Goal: Transaction & Acquisition: Book appointment/travel/reservation

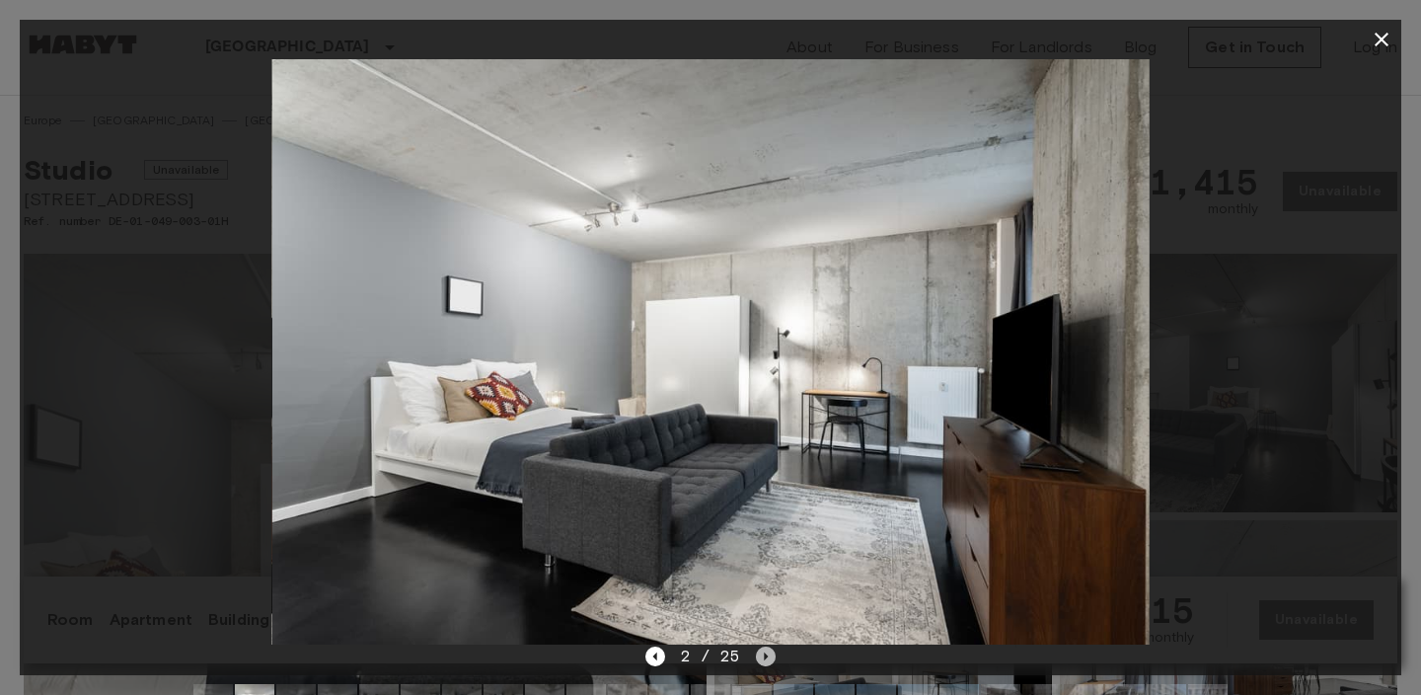
click at [760, 657] on icon "Next image" at bounding box center [766, 657] width 20 height 20
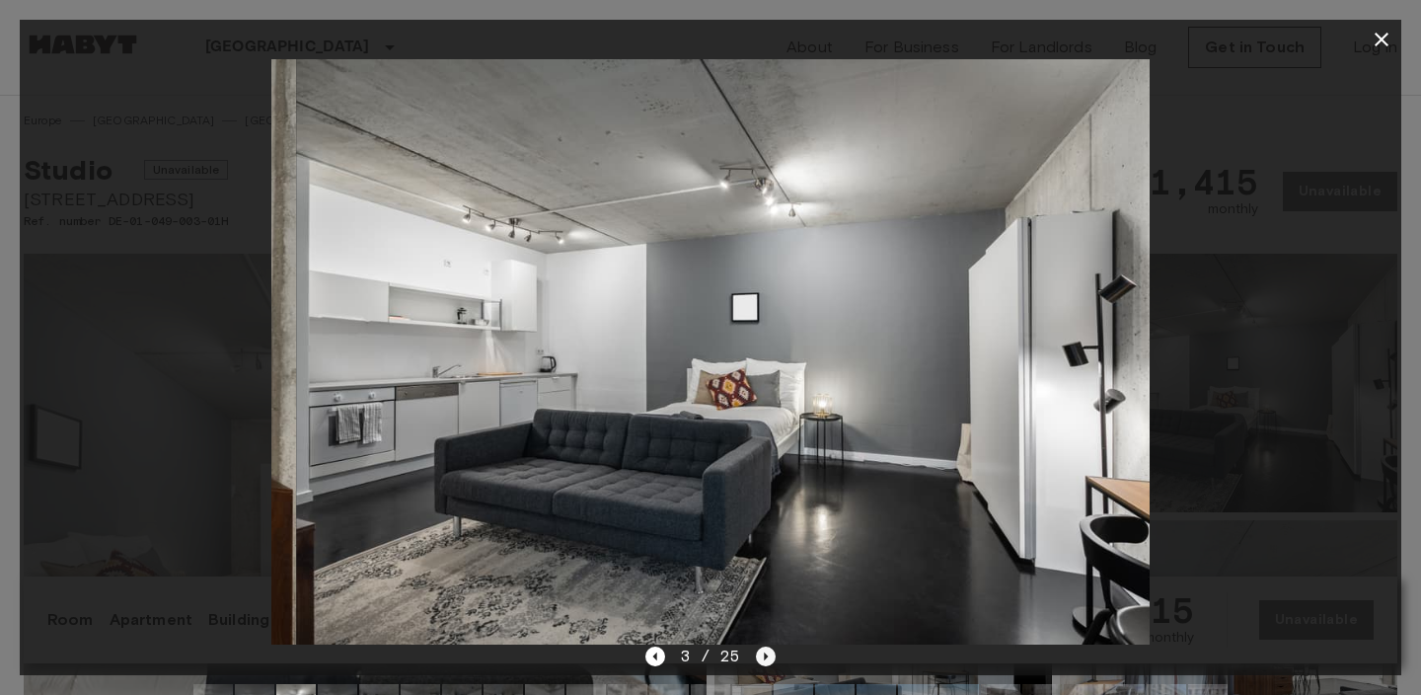
click at [760, 657] on icon "Next image" at bounding box center [766, 657] width 20 height 20
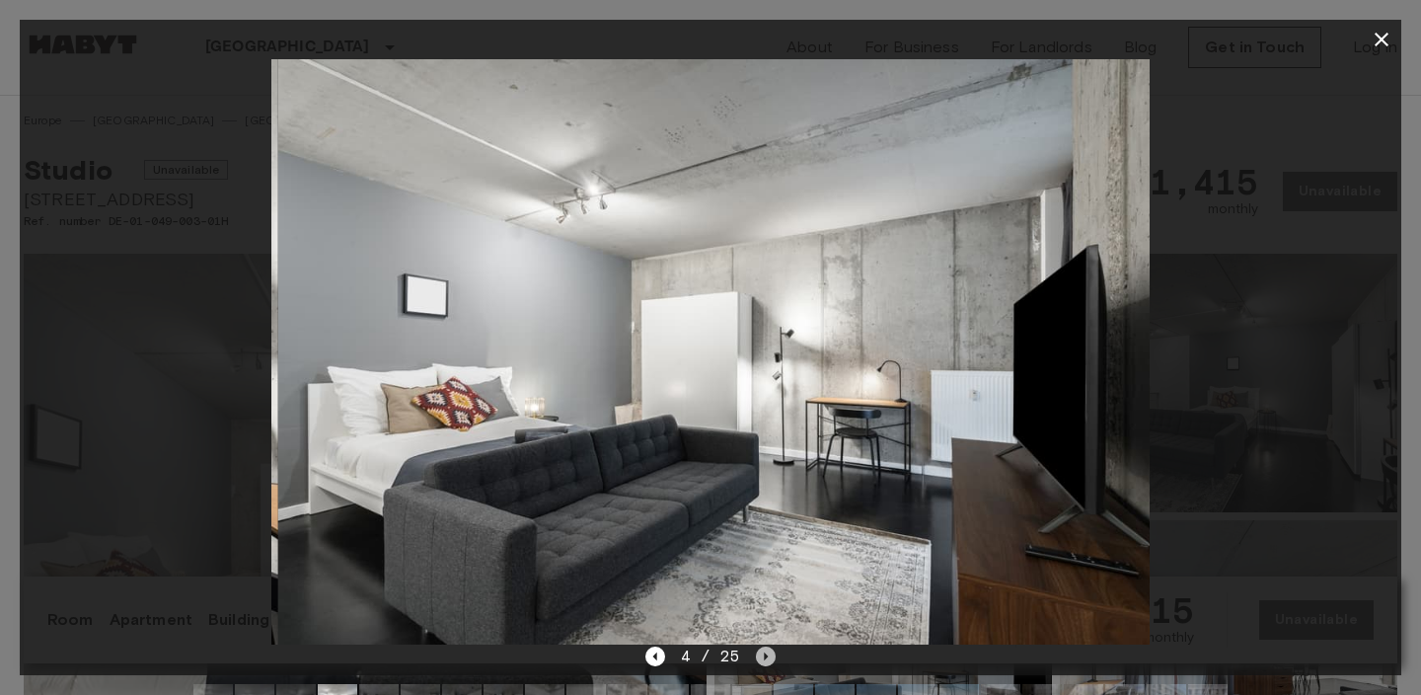
click at [760, 657] on icon "Next image" at bounding box center [766, 657] width 20 height 20
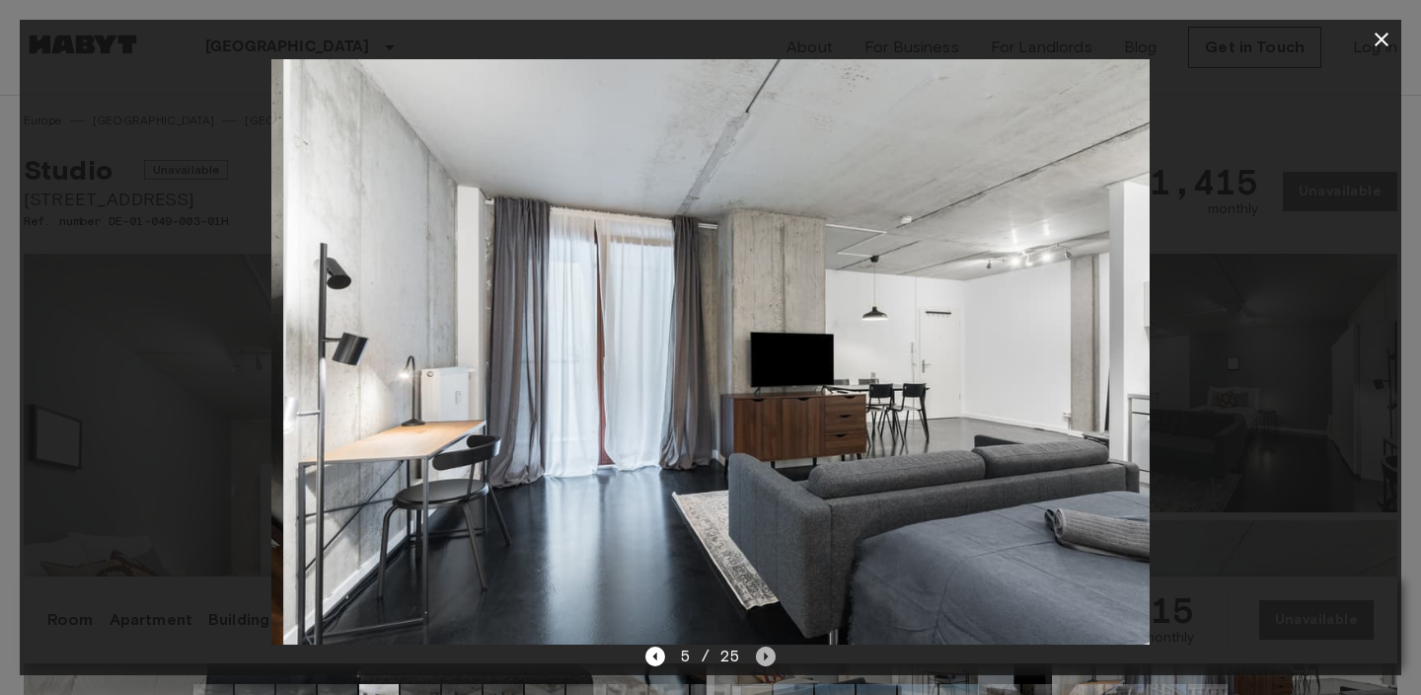
click at [760, 657] on icon "Next image" at bounding box center [766, 657] width 20 height 20
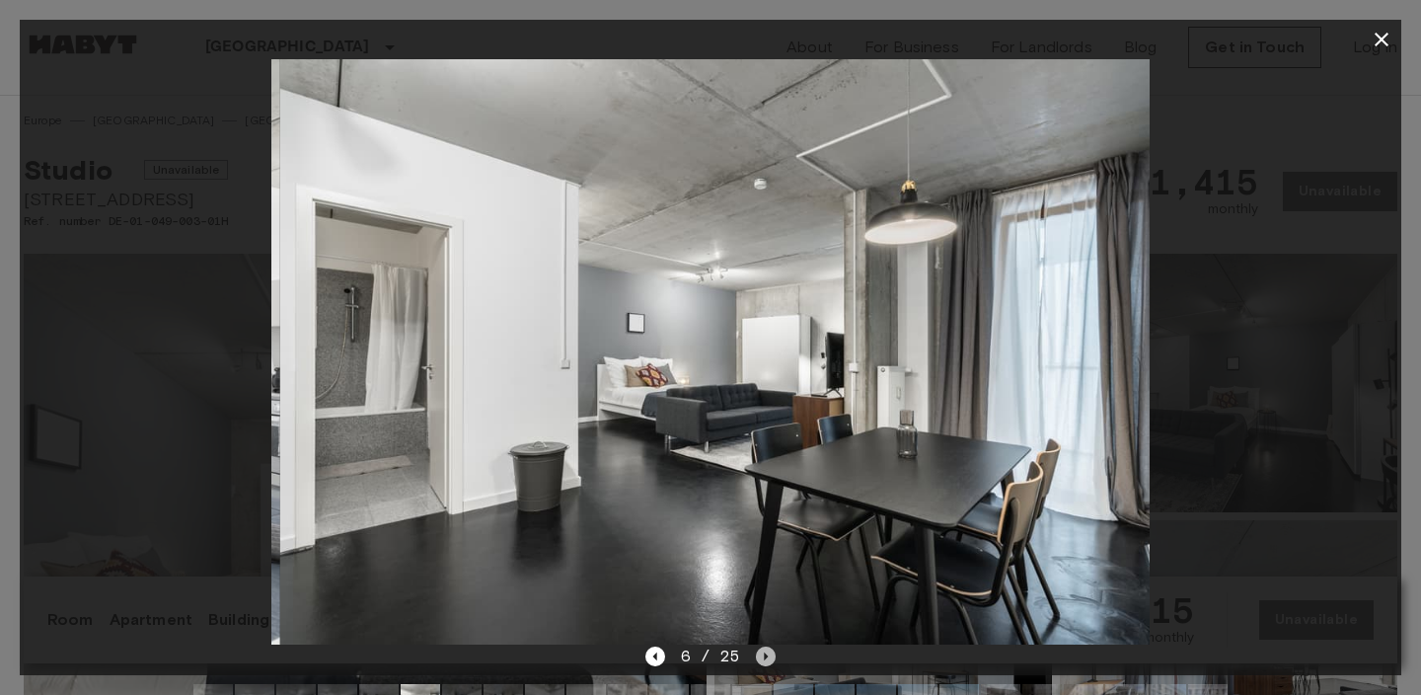
click at [760, 657] on icon "Next image" at bounding box center [766, 657] width 20 height 20
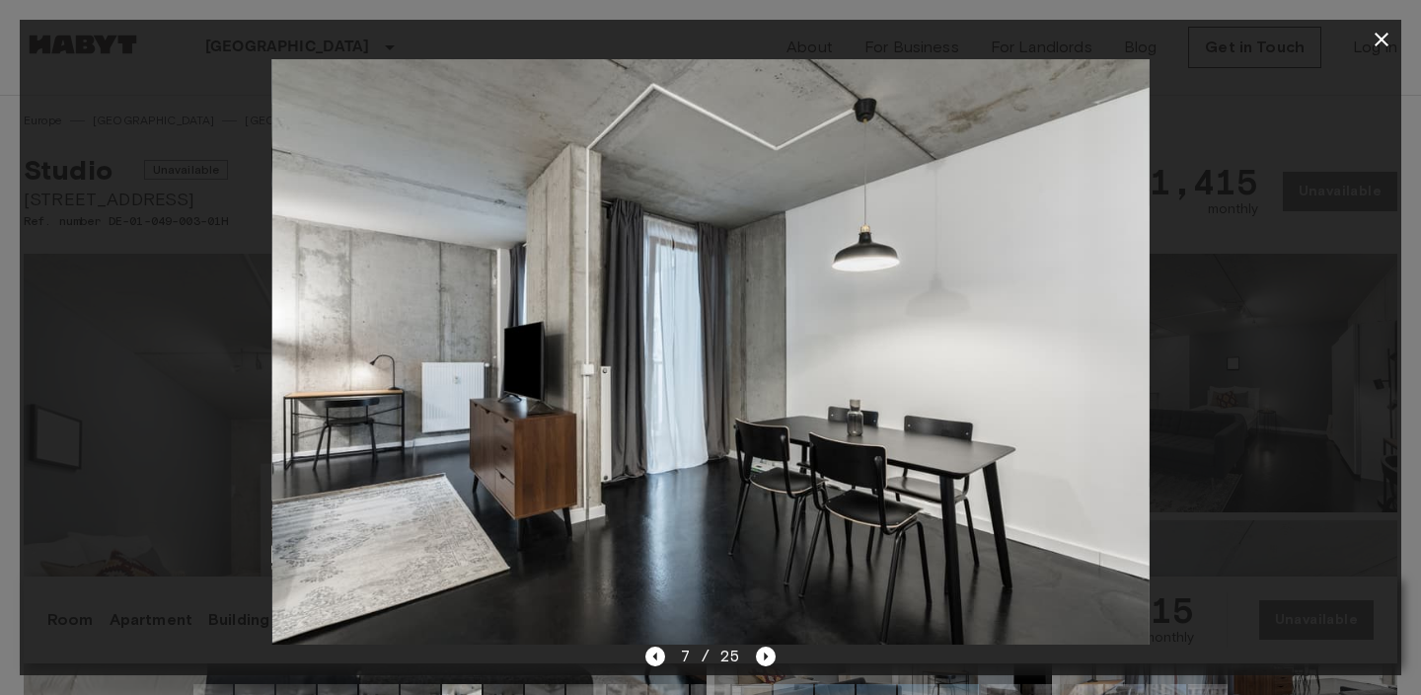
click at [1387, 39] on icon "button" at bounding box center [1382, 40] width 24 height 24
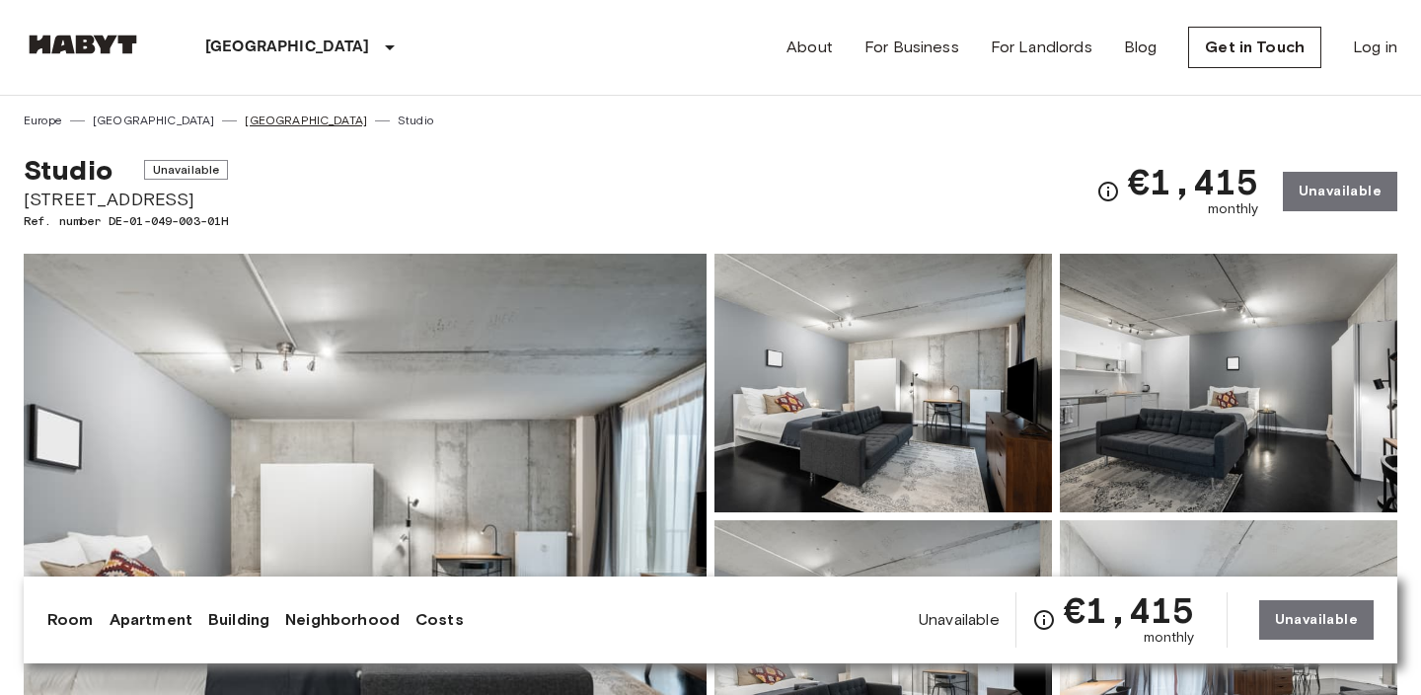
click at [245, 126] on link "[GEOGRAPHIC_DATA]" at bounding box center [306, 121] width 122 height 18
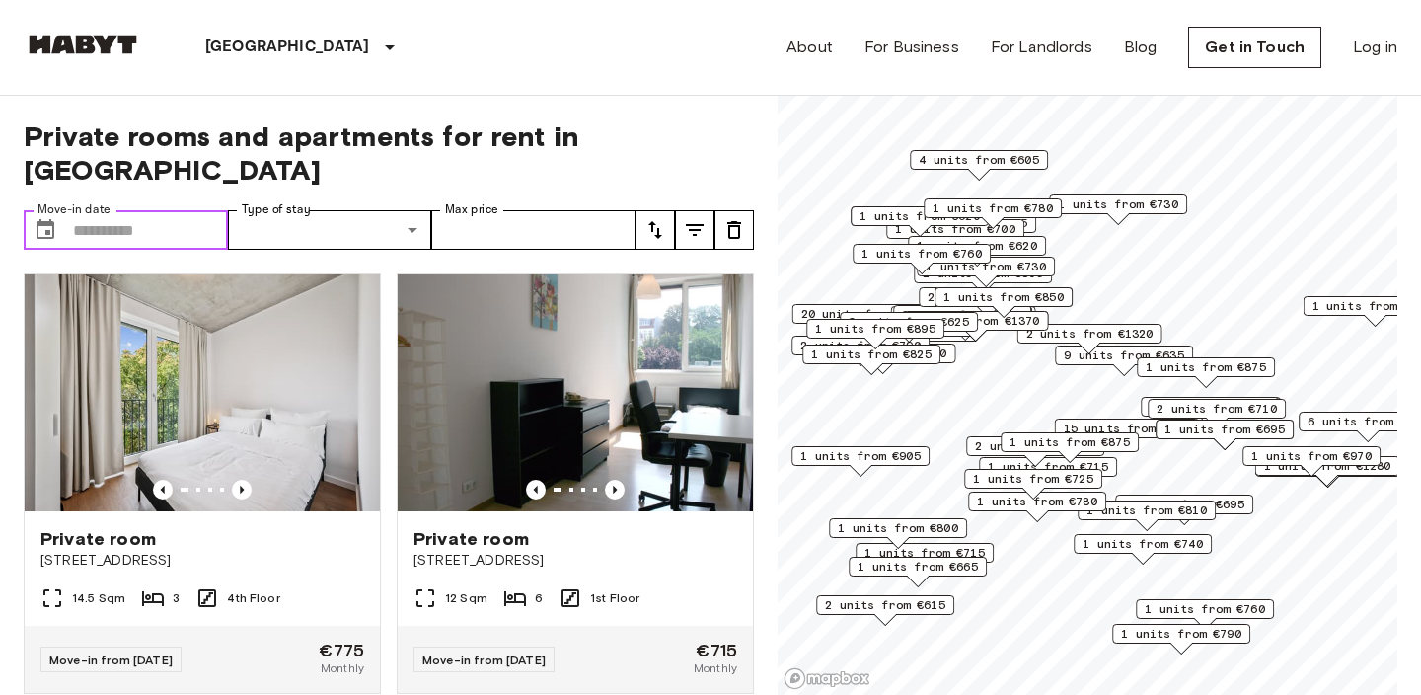
click at [132, 210] on input "Move-in date" at bounding box center [150, 229] width 155 height 39
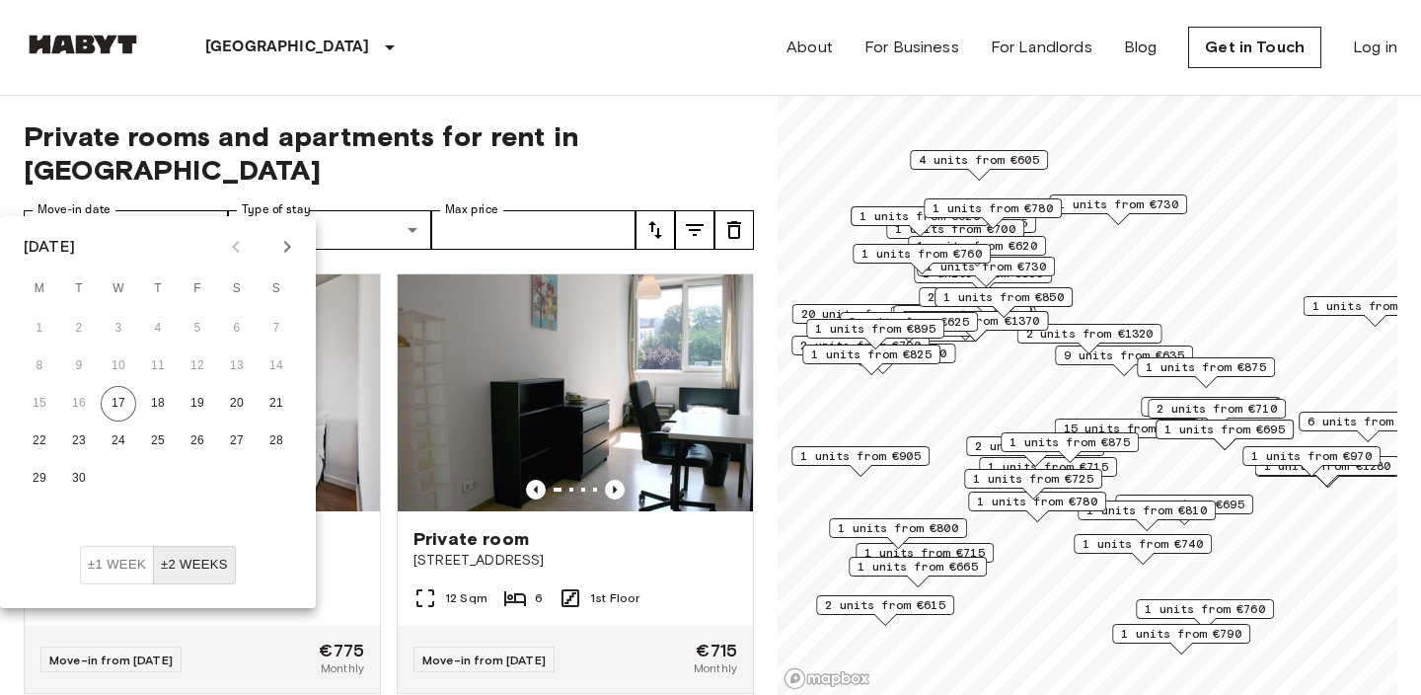
click at [289, 244] on icon "Next month" at bounding box center [287, 247] width 24 height 24
click at [289, 243] on icon "Next month" at bounding box center [287, 247] width 24 height 24
click at [291, 240] on icon "Next month" at bounding box center [287, 247] width 24 height 24
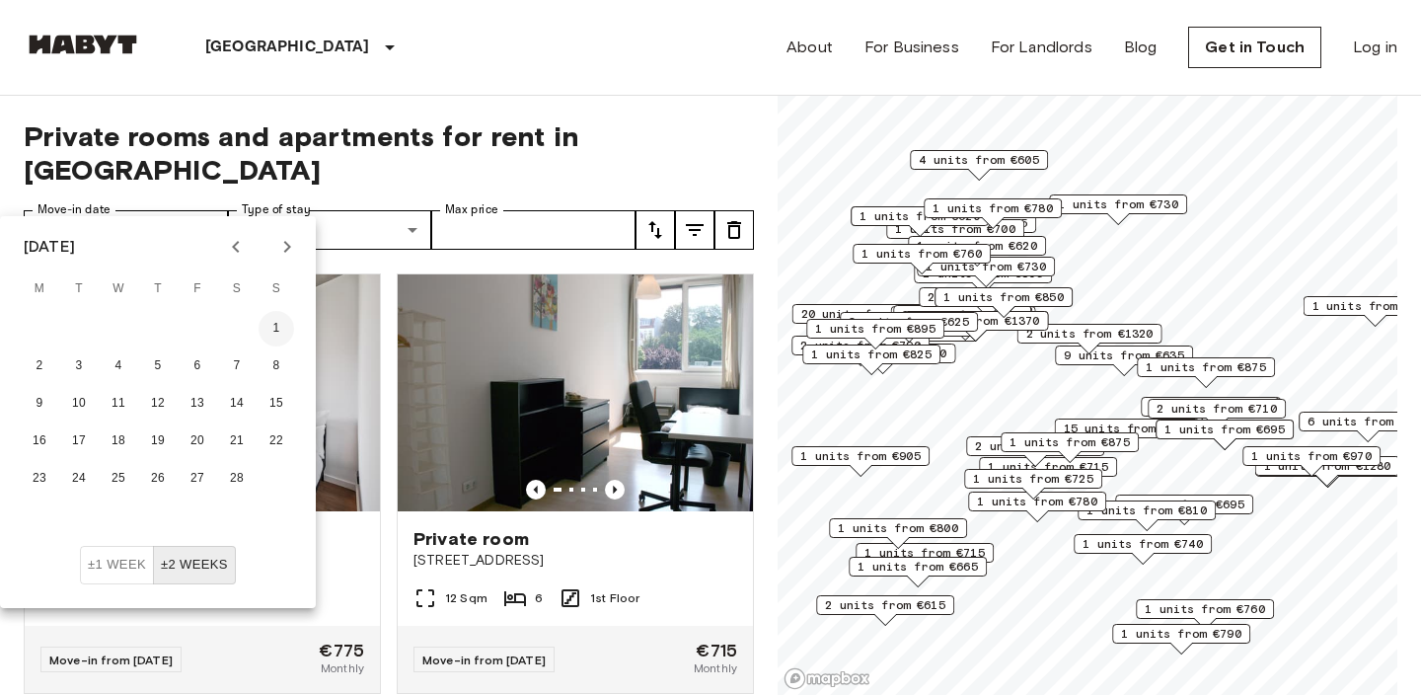
click at [272, 327] on button "1" at bounding box center [277, 329] width 36 height 36
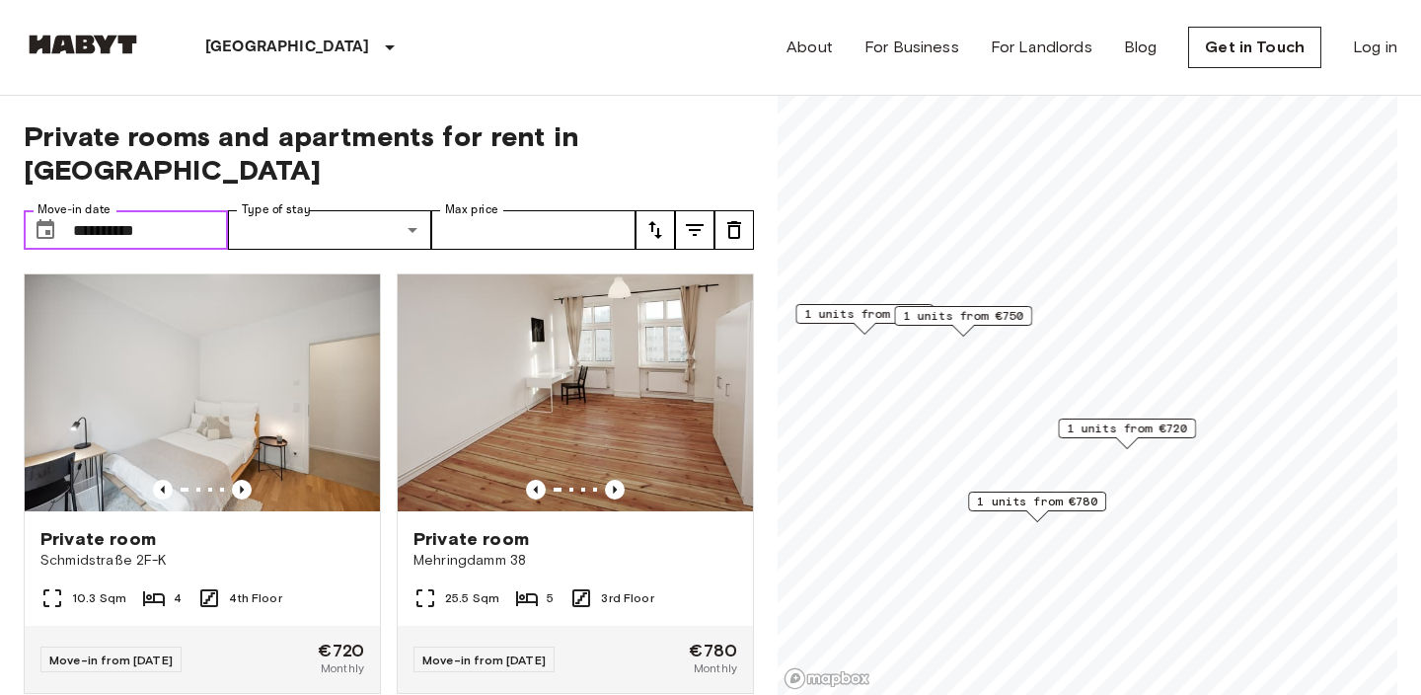
type input "**********"
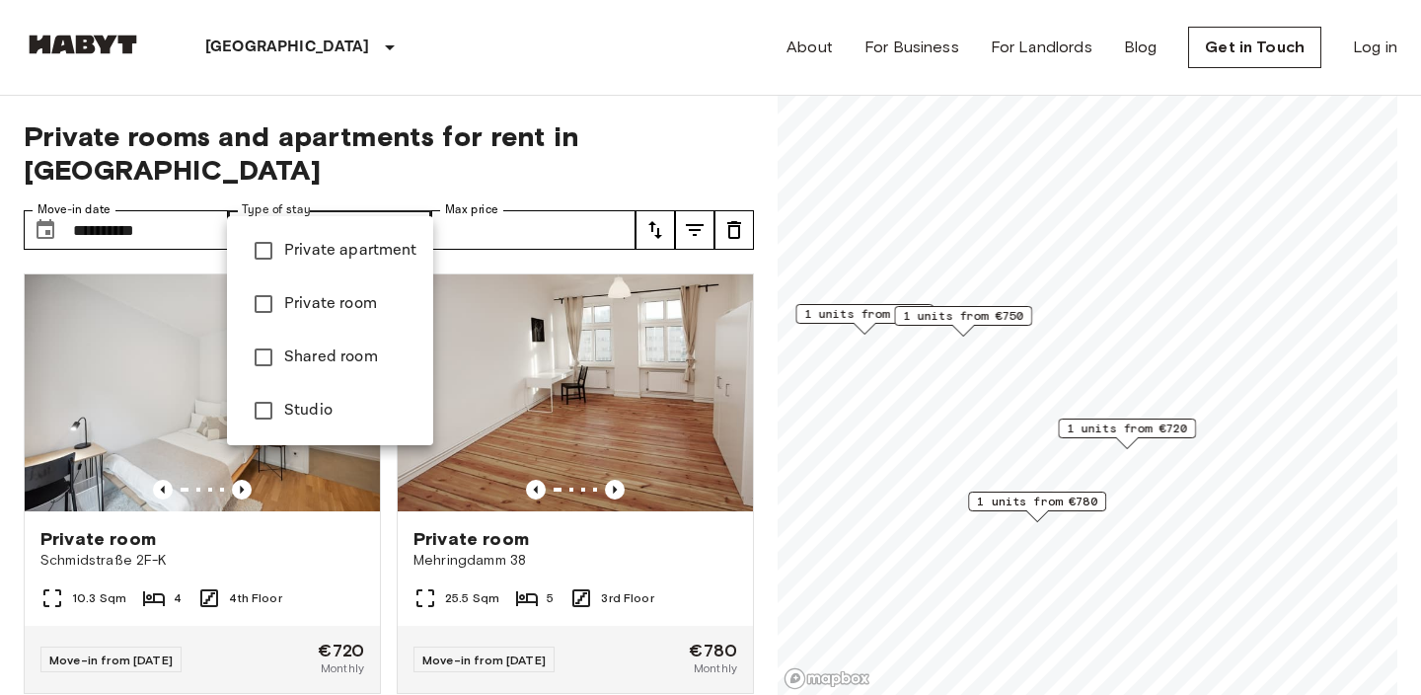
click at [344, 301] on span "Private room" at bounding box center [350, 304] width 133 height 24
type input "**********"
click at [521, 194] on div at bounding box center [710, 347] width 1421 height 695
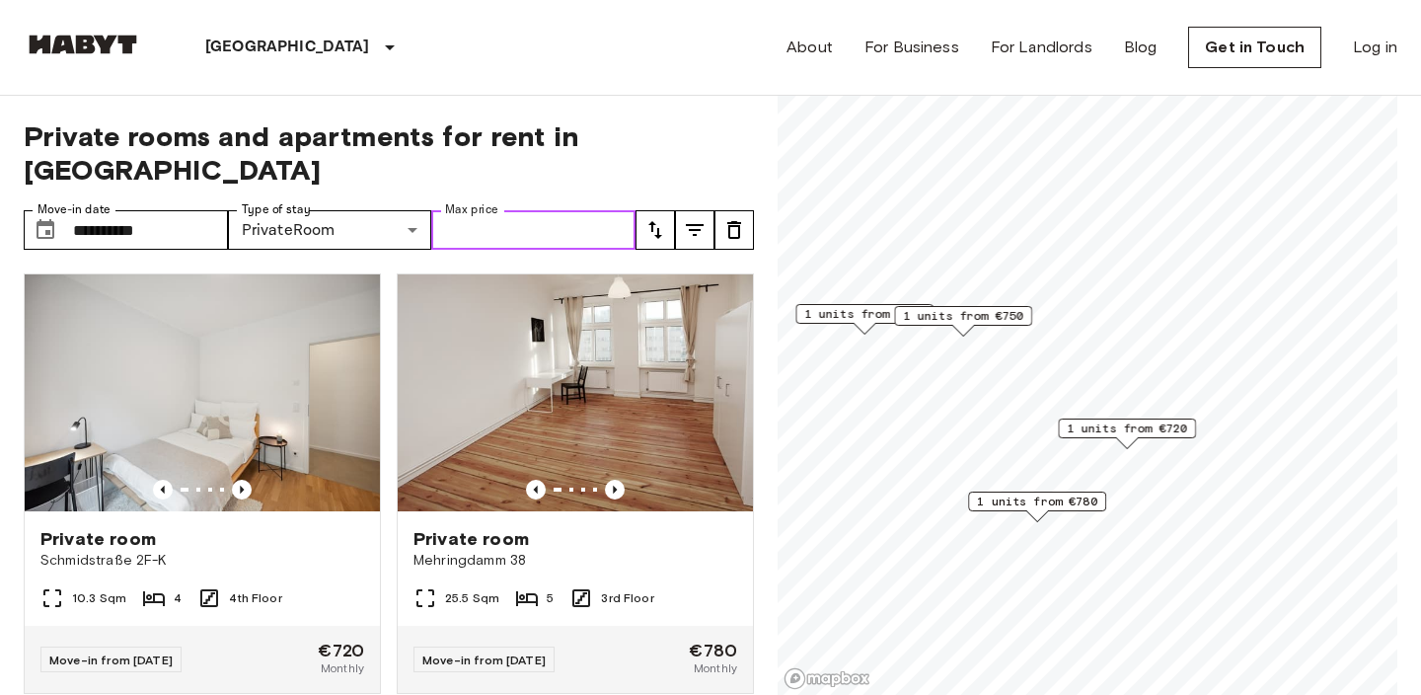
click at [521, 210] on input "Max price" at bounding box center [533, 229] width 204 height 39
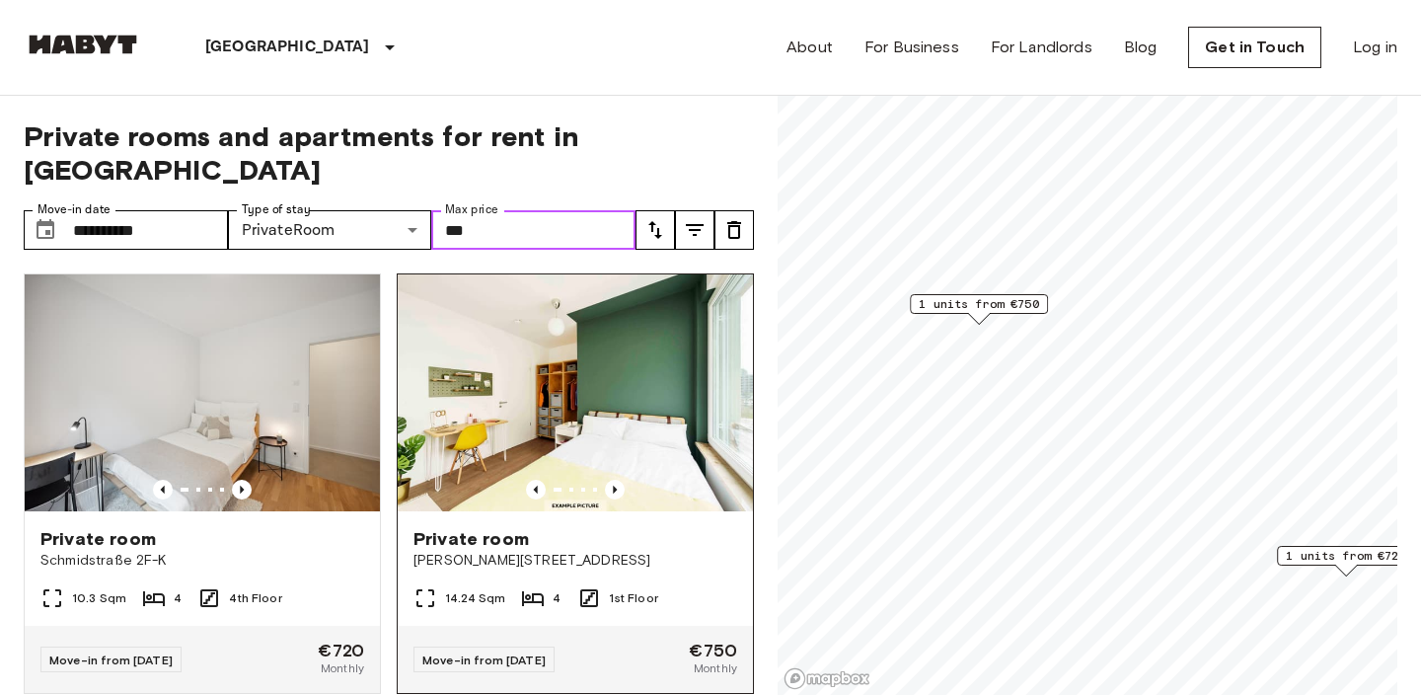
type input "***"
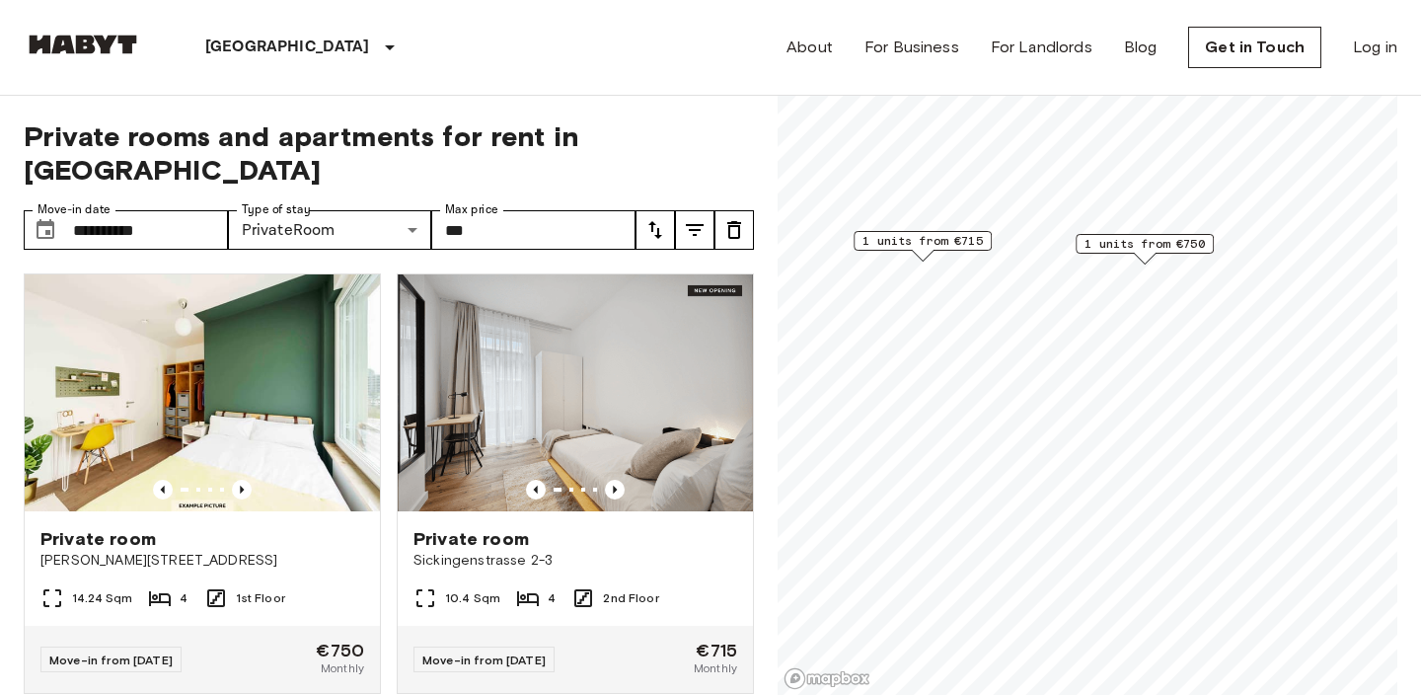
click at [1171, 247] on span "1 units from €750" at bounding box center [1145, 244] width 120 height 18
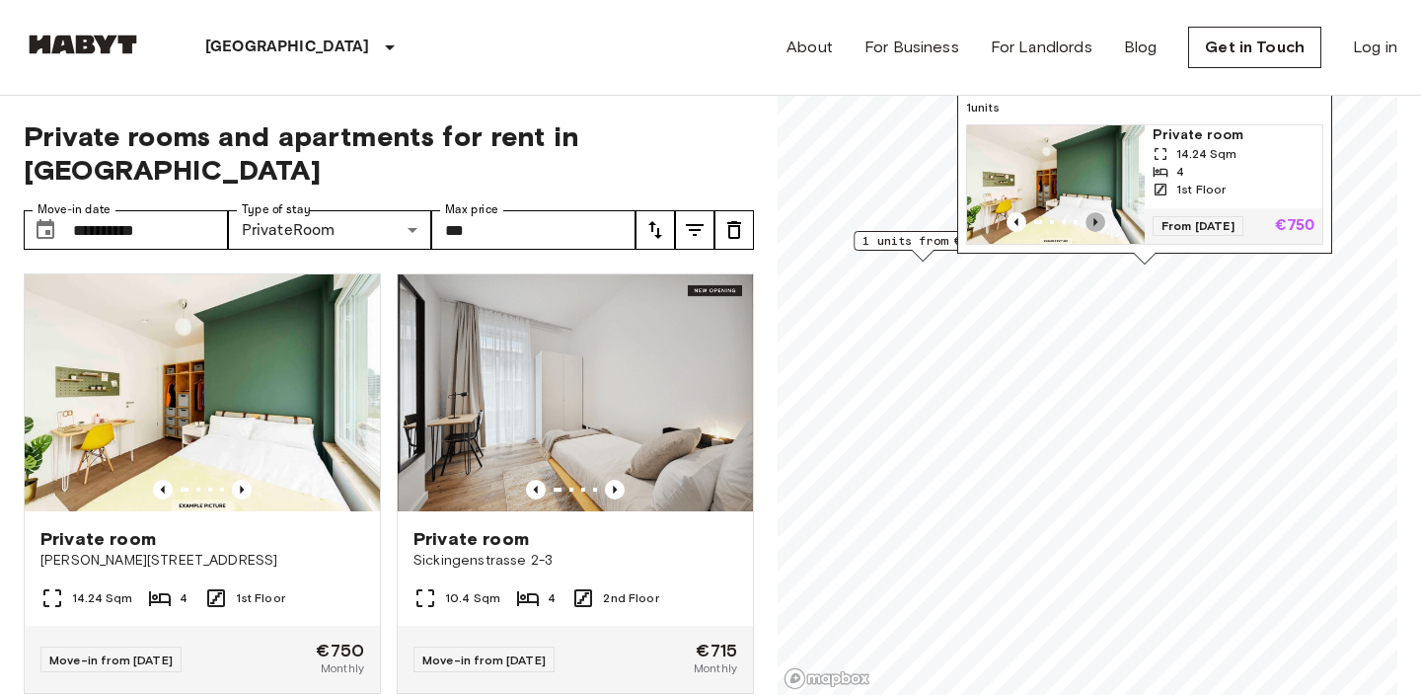
click at [1092, 216] on icon "Previous image" at bounding box center [1096, 222] width 20 height 20
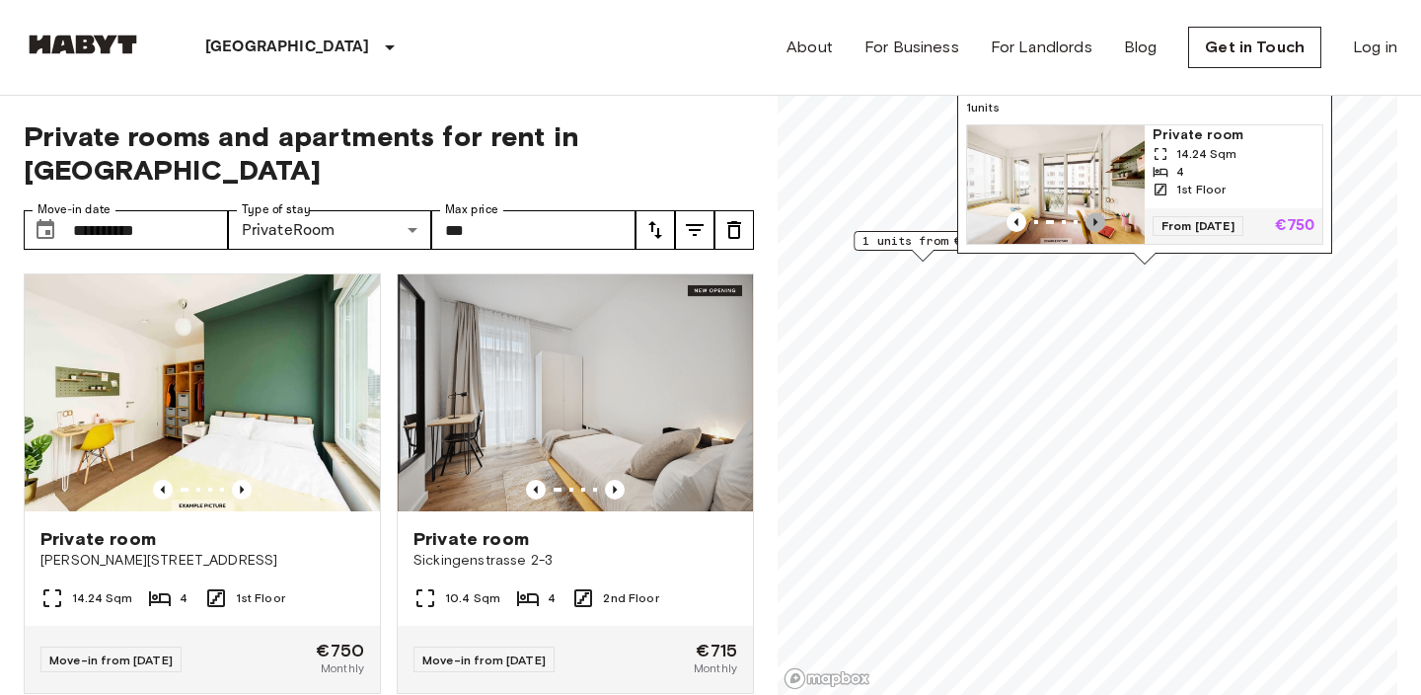
click at [1092, 216] on icon "Previous image" at bounding box center [1096, 222] width 20 height 20
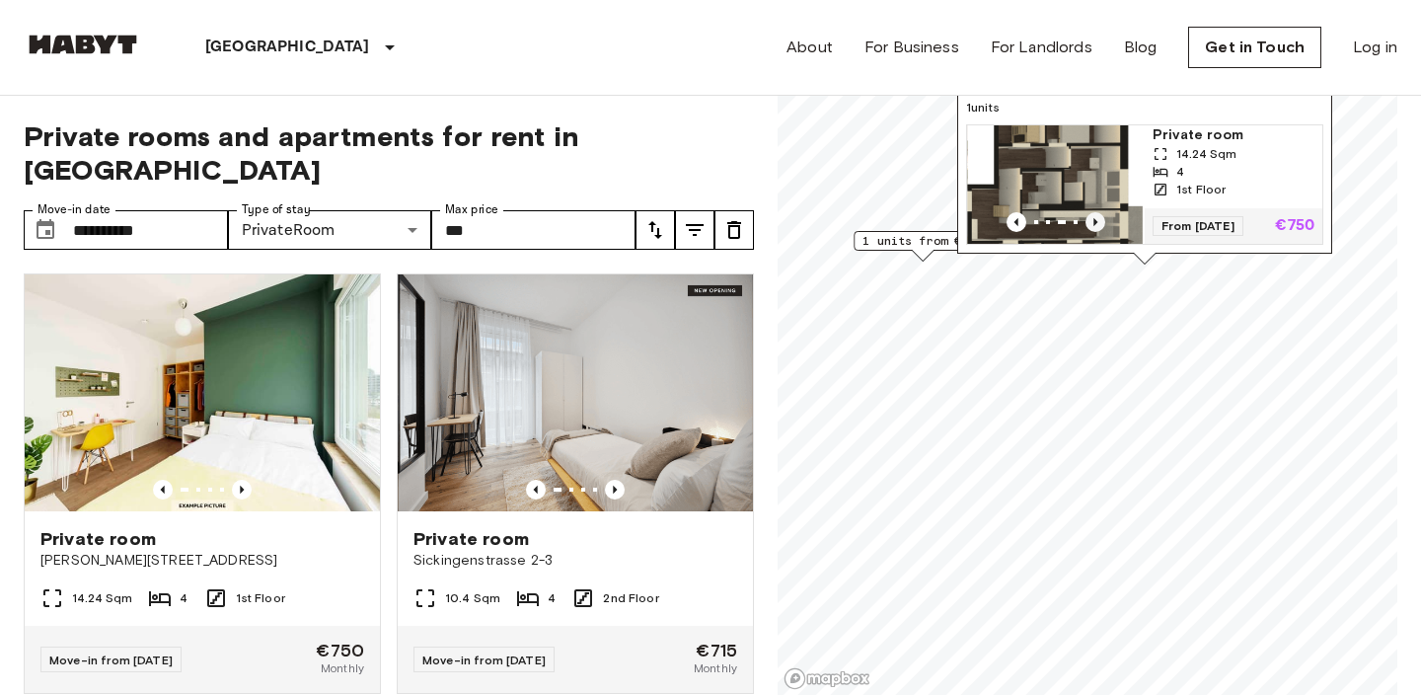
click at [1092, 216] on icon "Previous image" at bounding box center [1096, 222] width 20 height 20
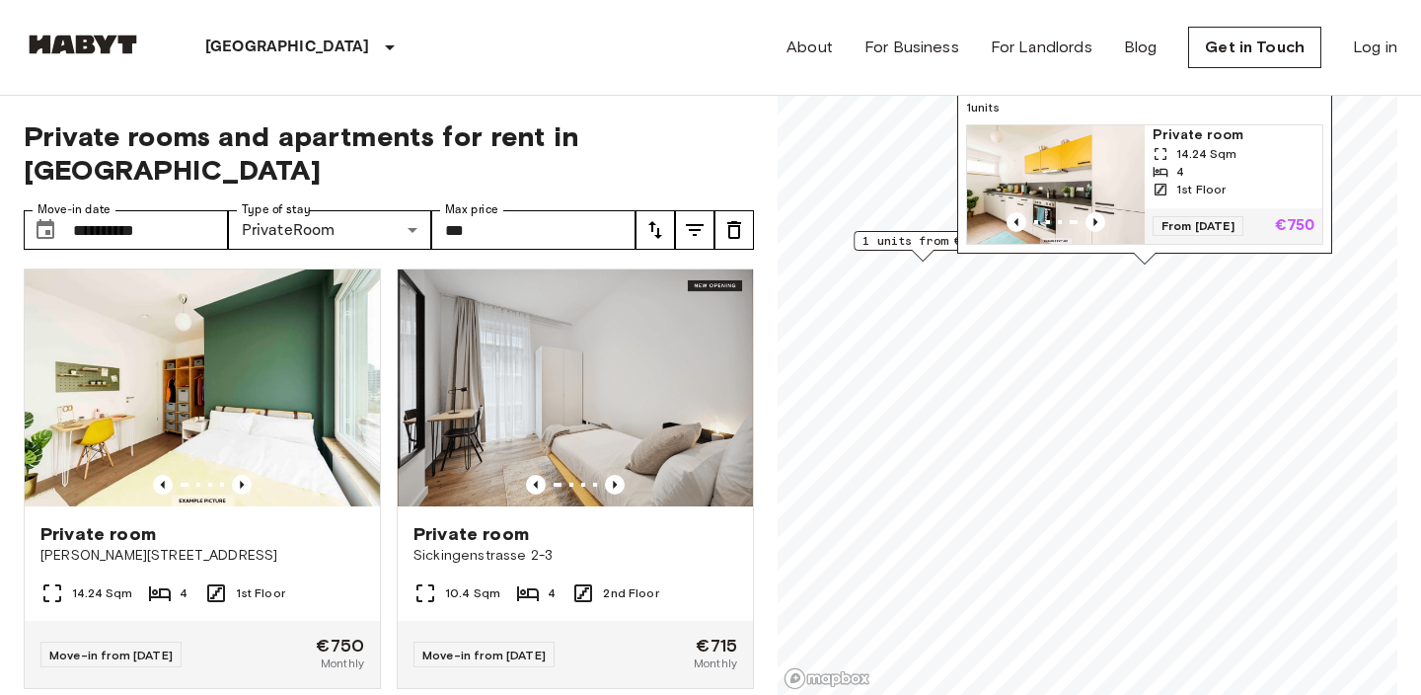
scroll to position [4, 0]
click at [658, 221] on icon "tune" at bounding box center [656, 230] width 14 height 18
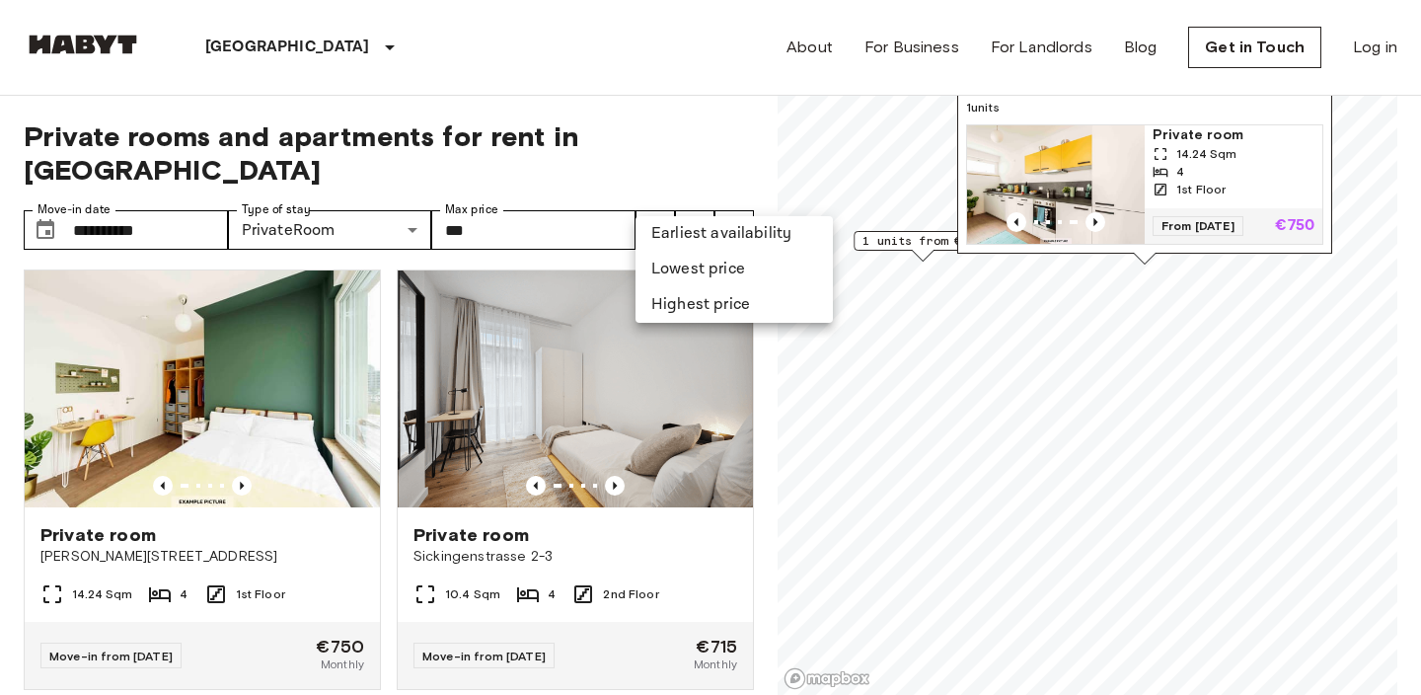
click at [697, 203] on div at bounding box center [710, 347] width 1421 height 695
click at [696, 224] on icon "tune" at bounding box center [695, 230] width 18 height 12
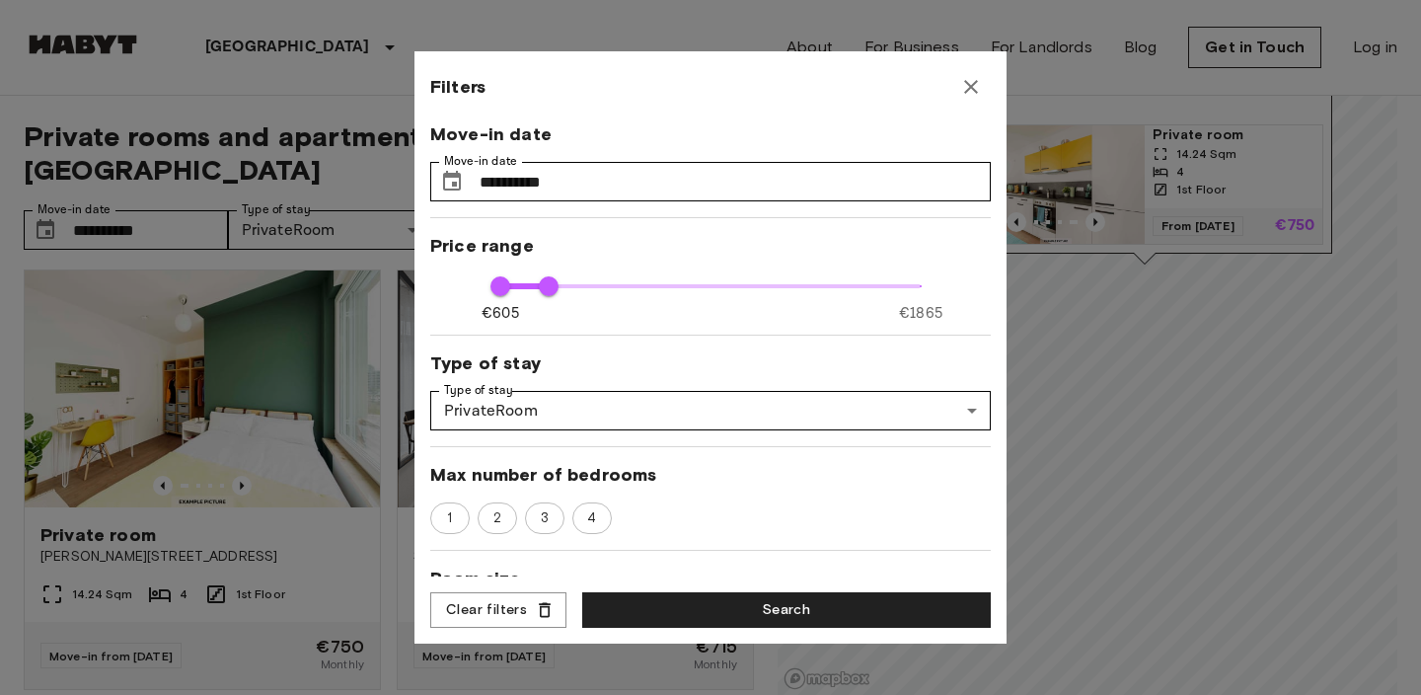
scroll to position [0, 0]
click at [971, 88] on icon "button" at bounding box center [971, 87] width 14 height 14
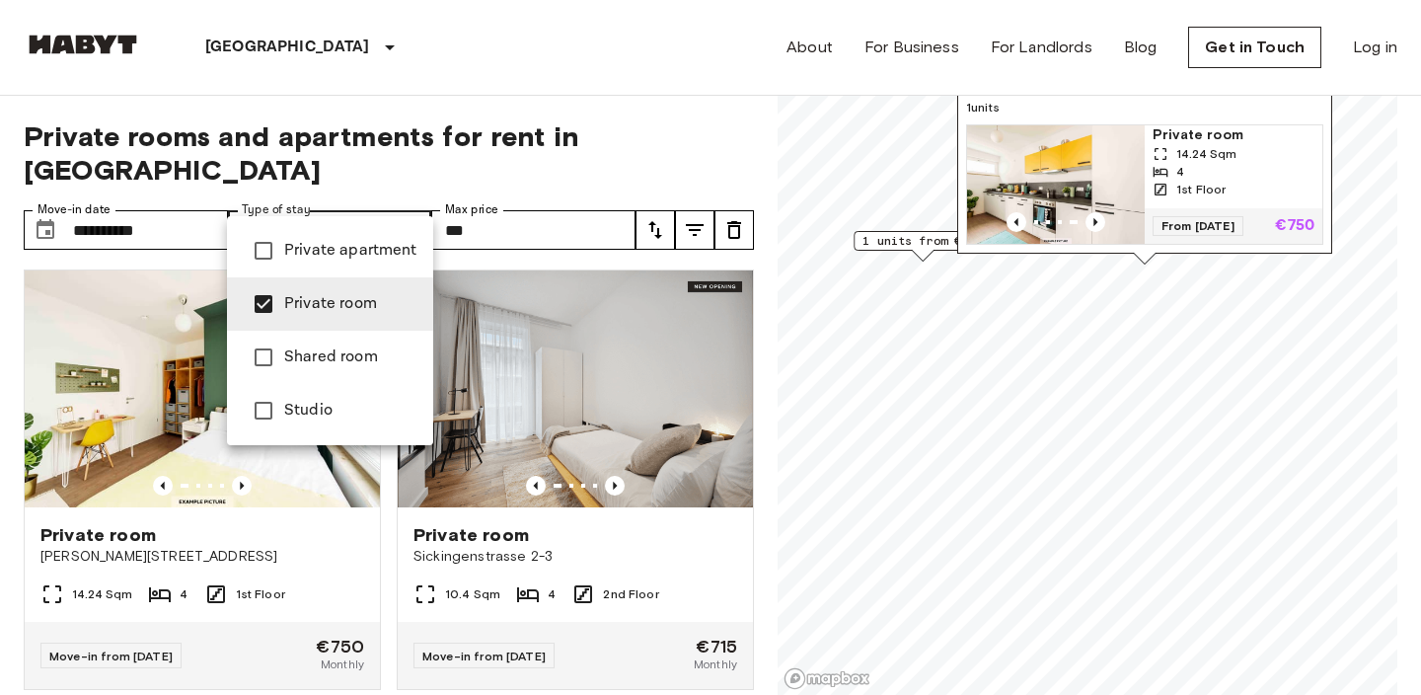
type input "******"
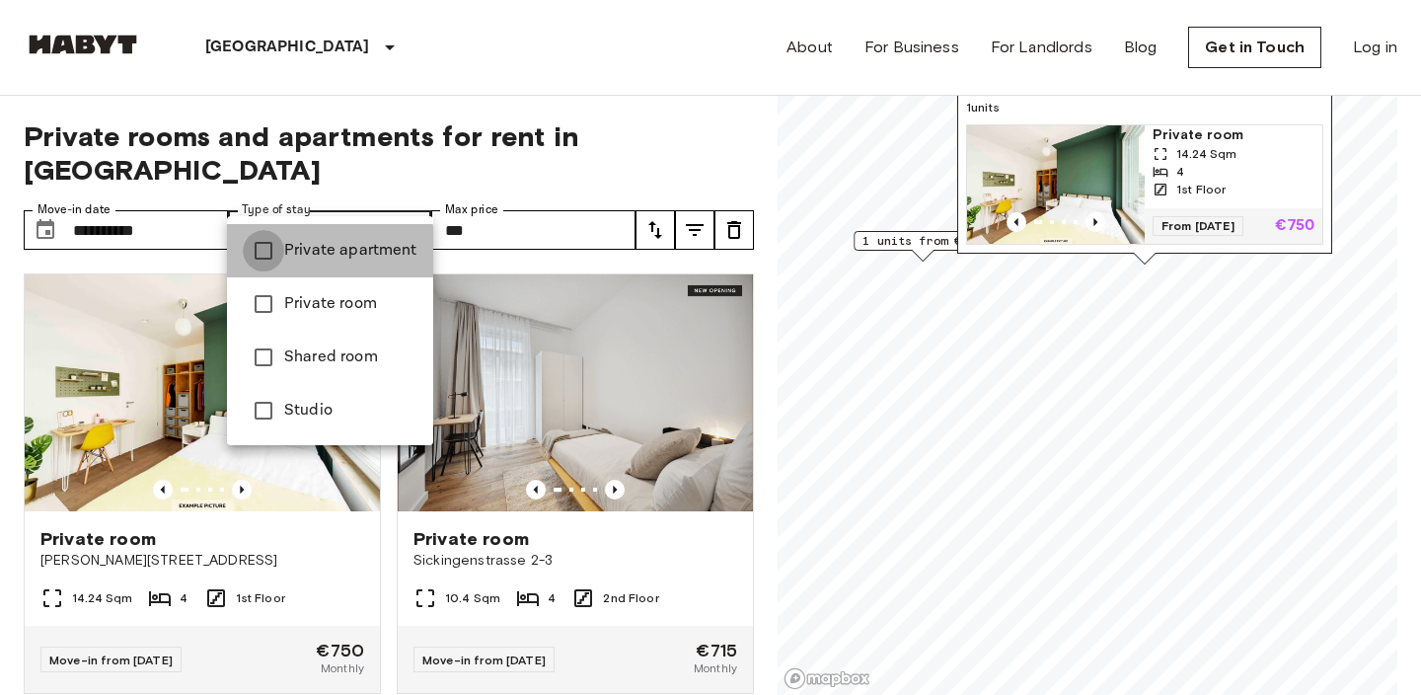
type input "**********"
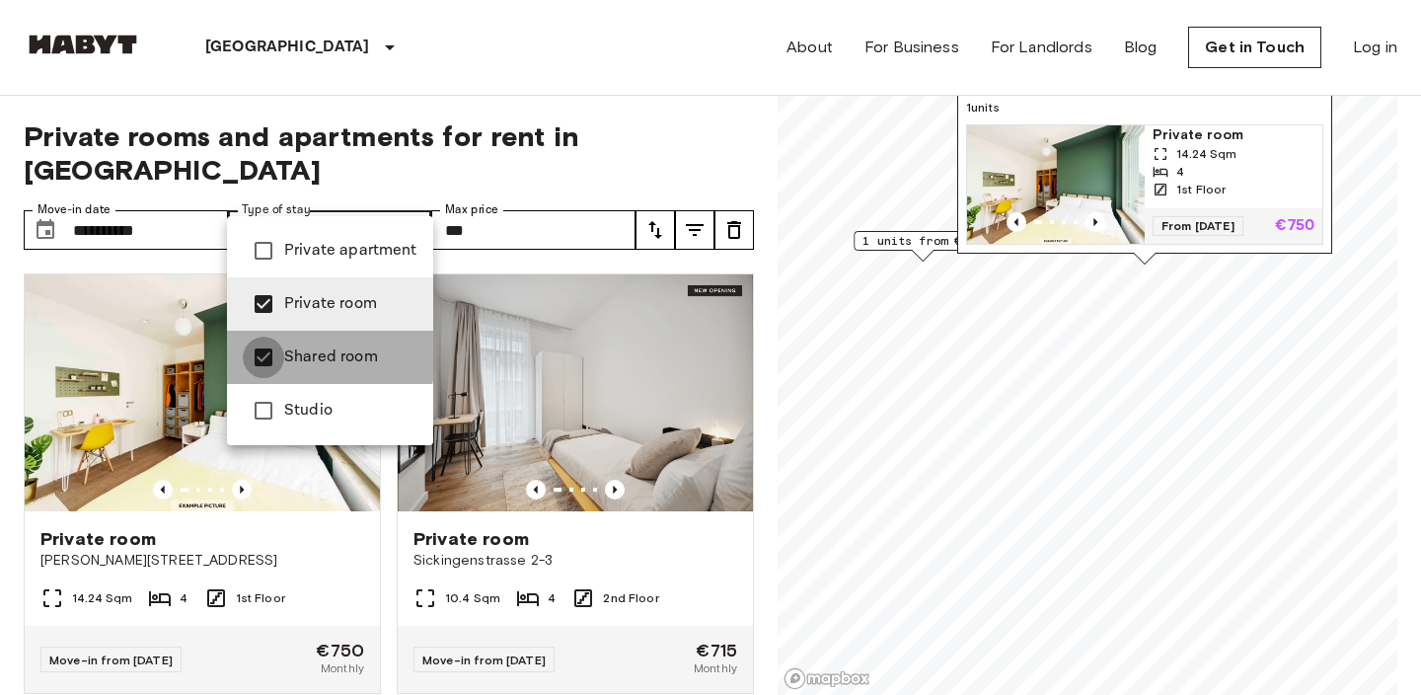
type input "**********"
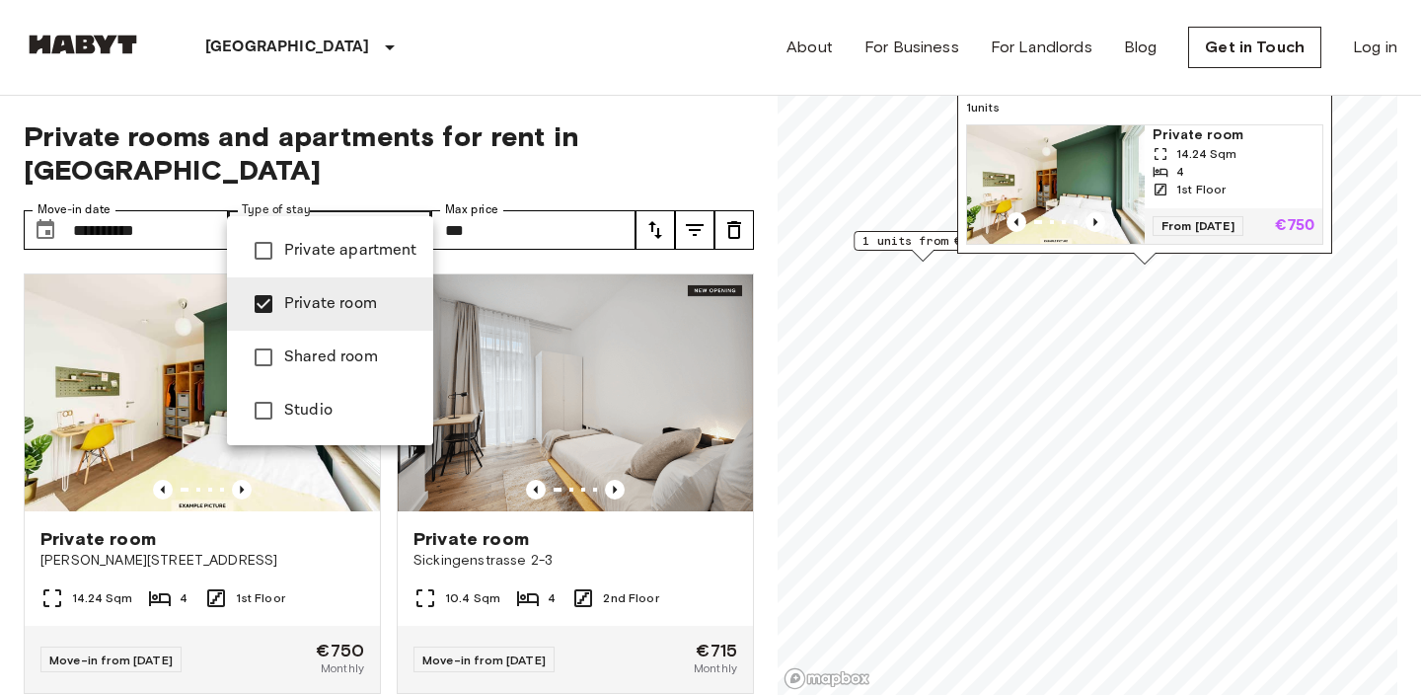
click at [593, 57] on div at bounding box center [710, 347] width 1421 height 695
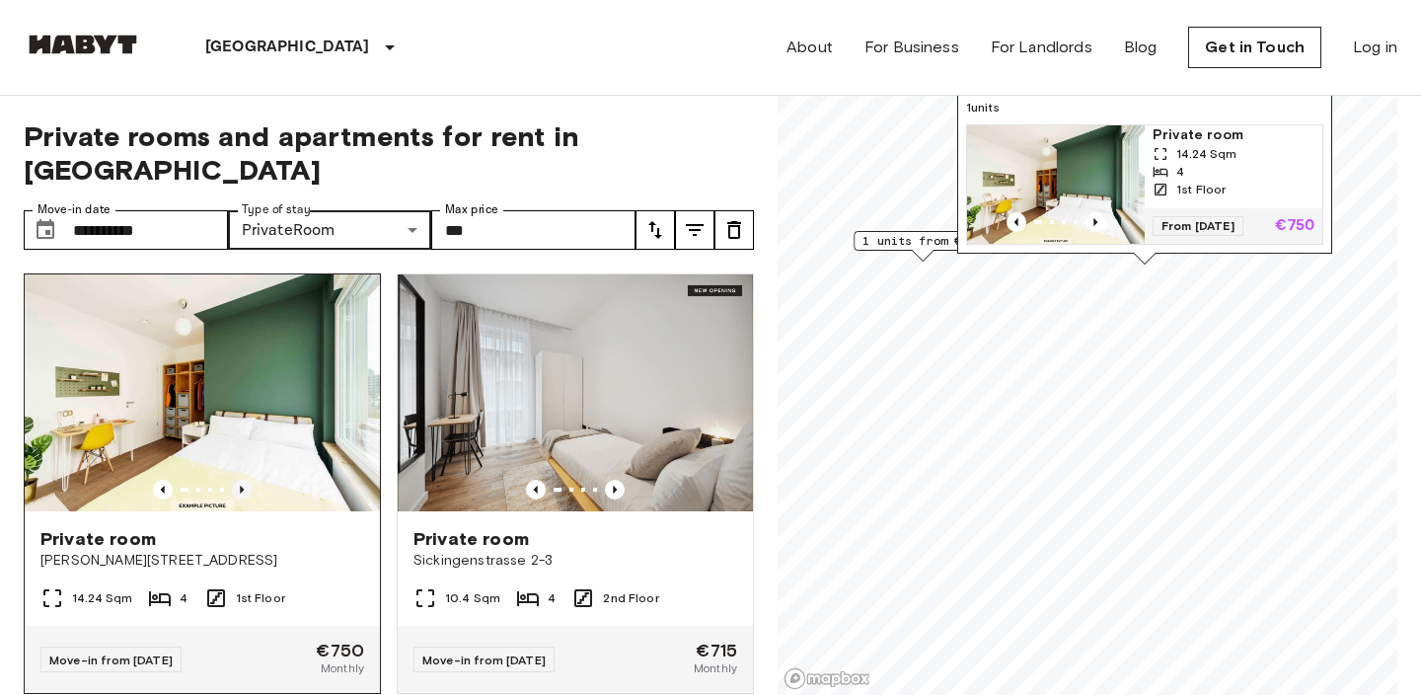
click at [237, 480] on icon "Previous image" at bounding box center [242, 490] width 20 height 20
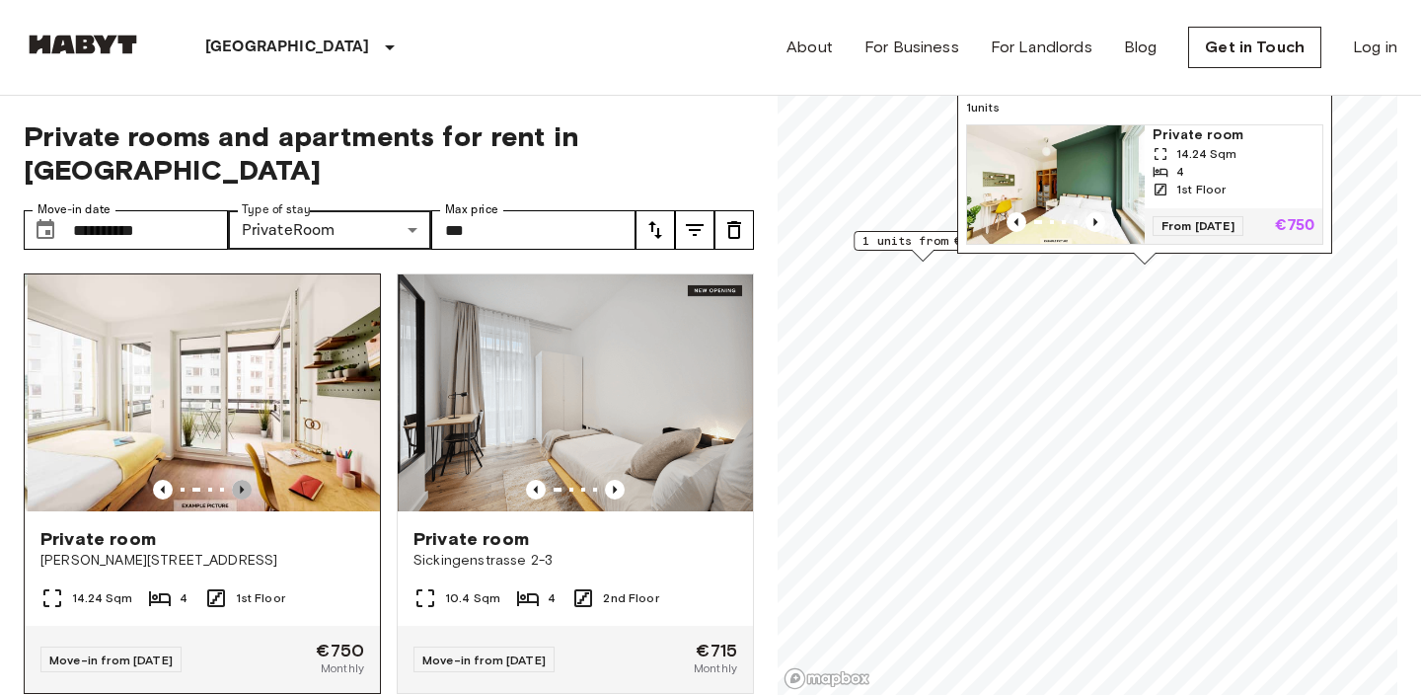
click at [237, 480] on icon "Previous image" at bounding box center [242, 490] width 20 height 20
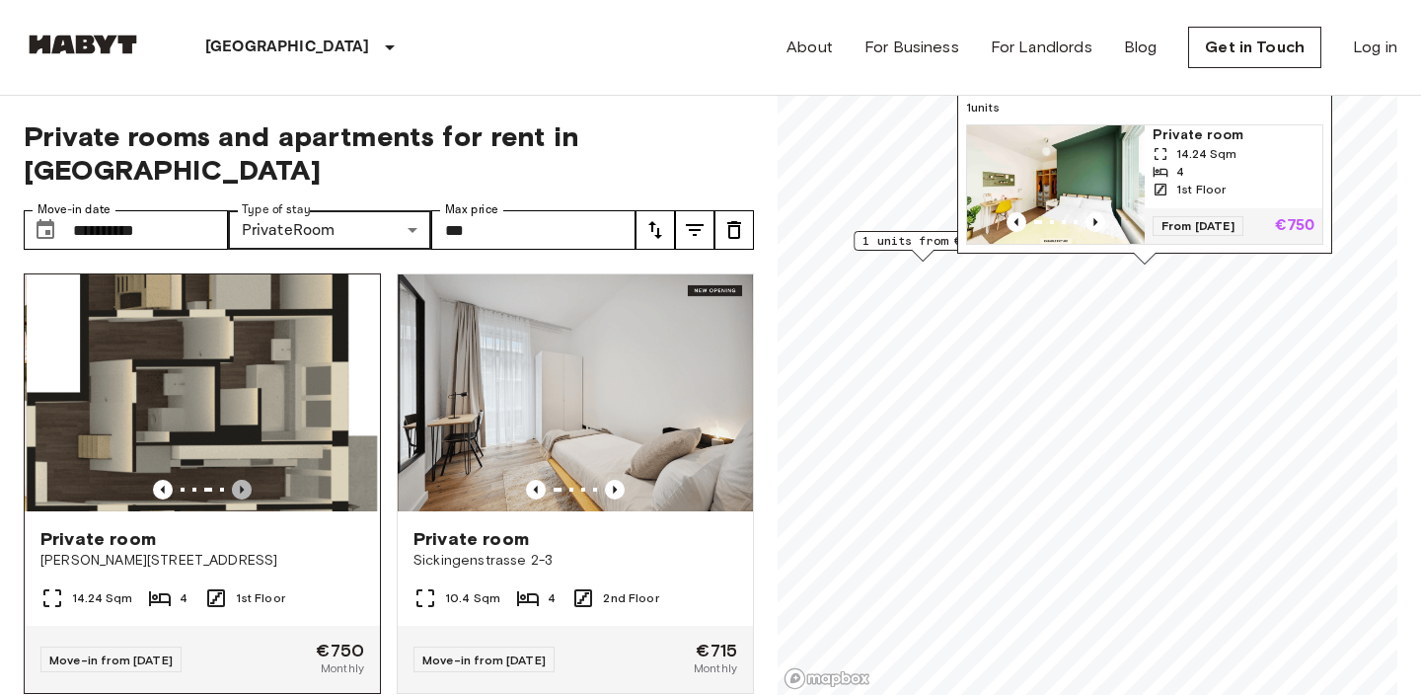
click at [237, 480] on icon "Previous image" at bounding box center [242, 490] width 20 height 20
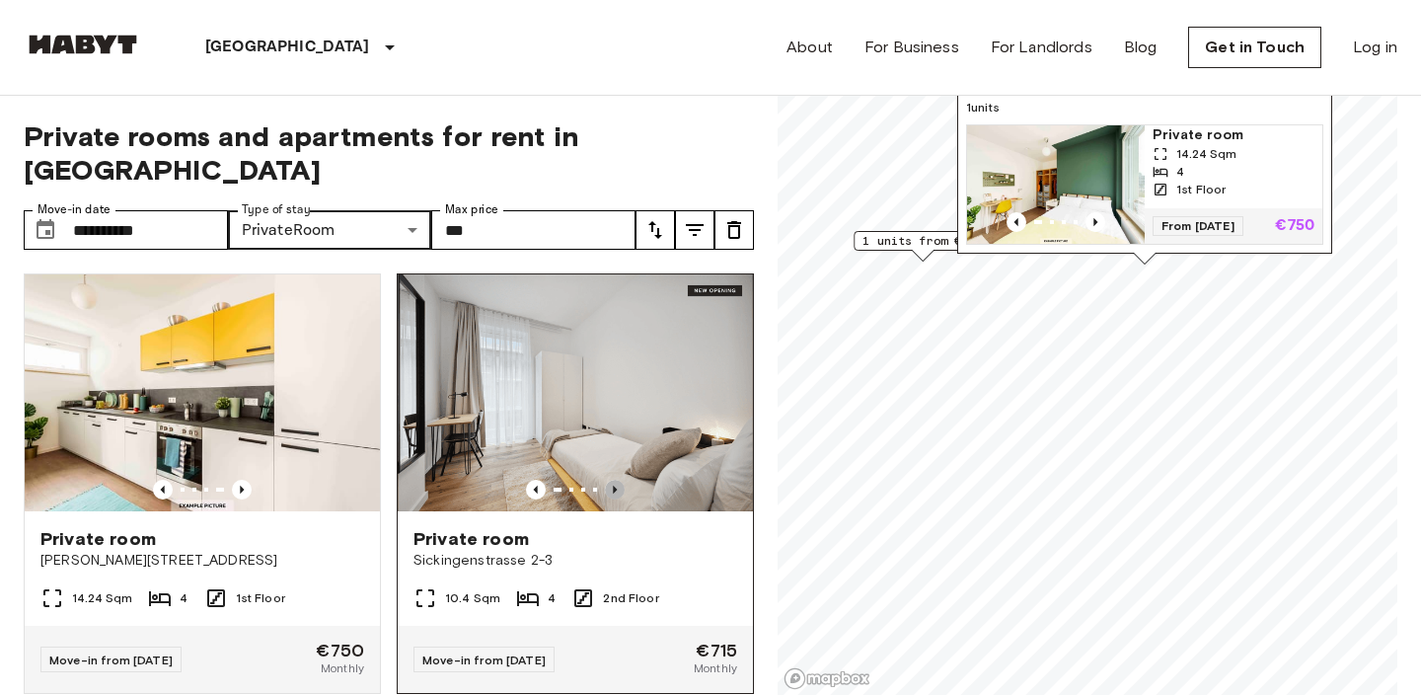
click at [622, 480] on icon "Previous image" at bounding box center [615, 490] width 20 height 20
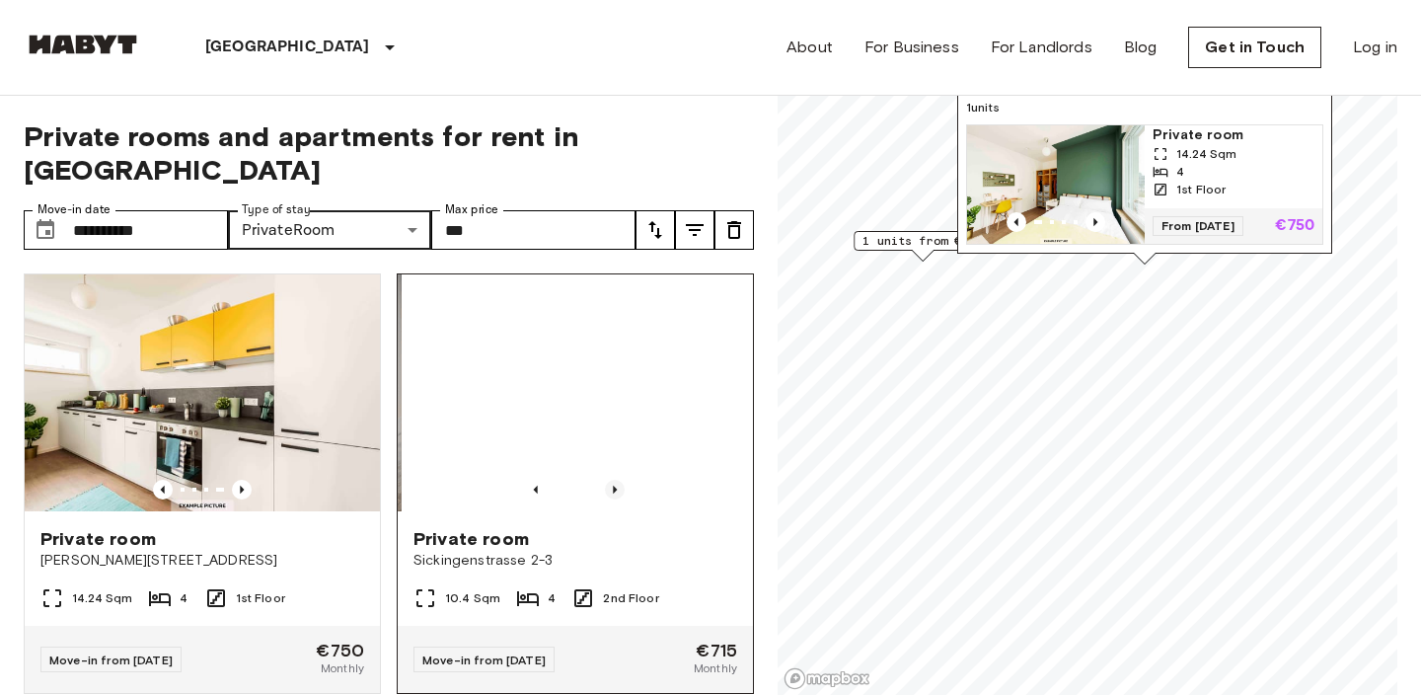
click at [622, 480] on icon "Previous image" at bounding box center [615, 490] width 20 height 20
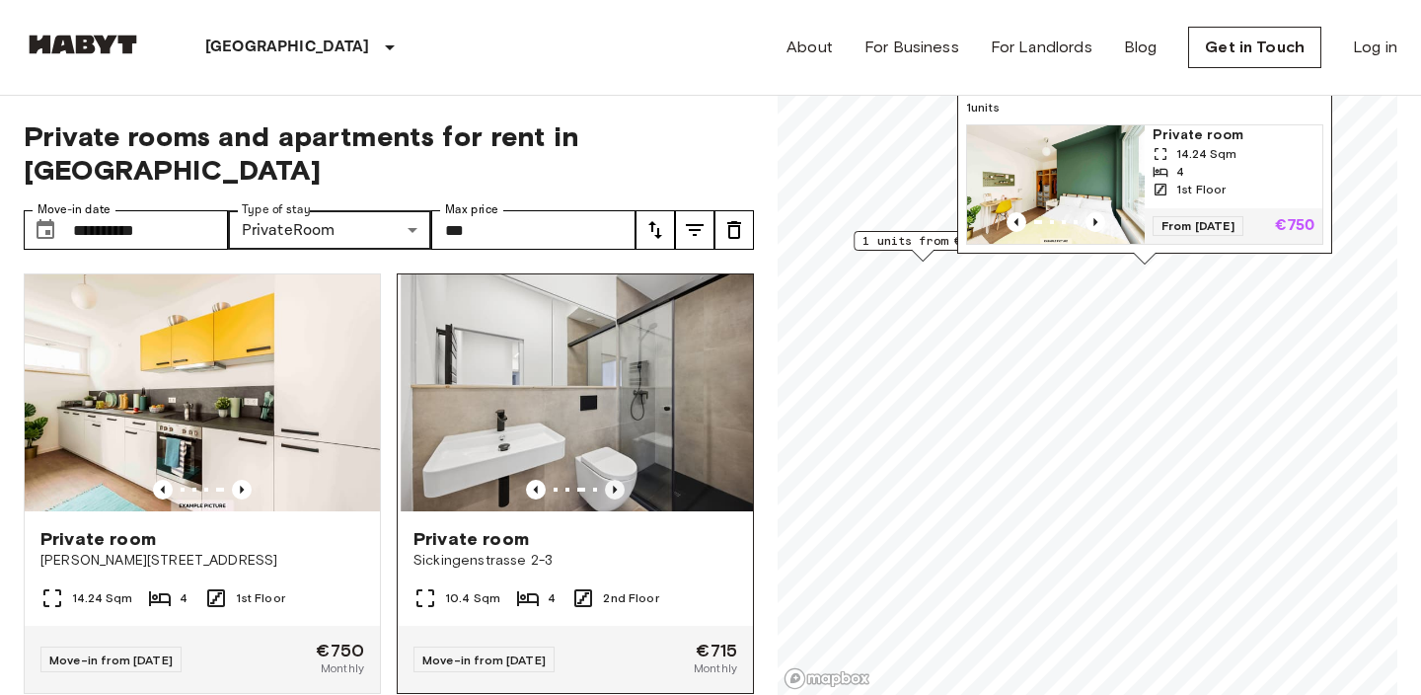
click at [622, 480] on icon "Previous image" at bounding box center [615, 490] width 20 height 20
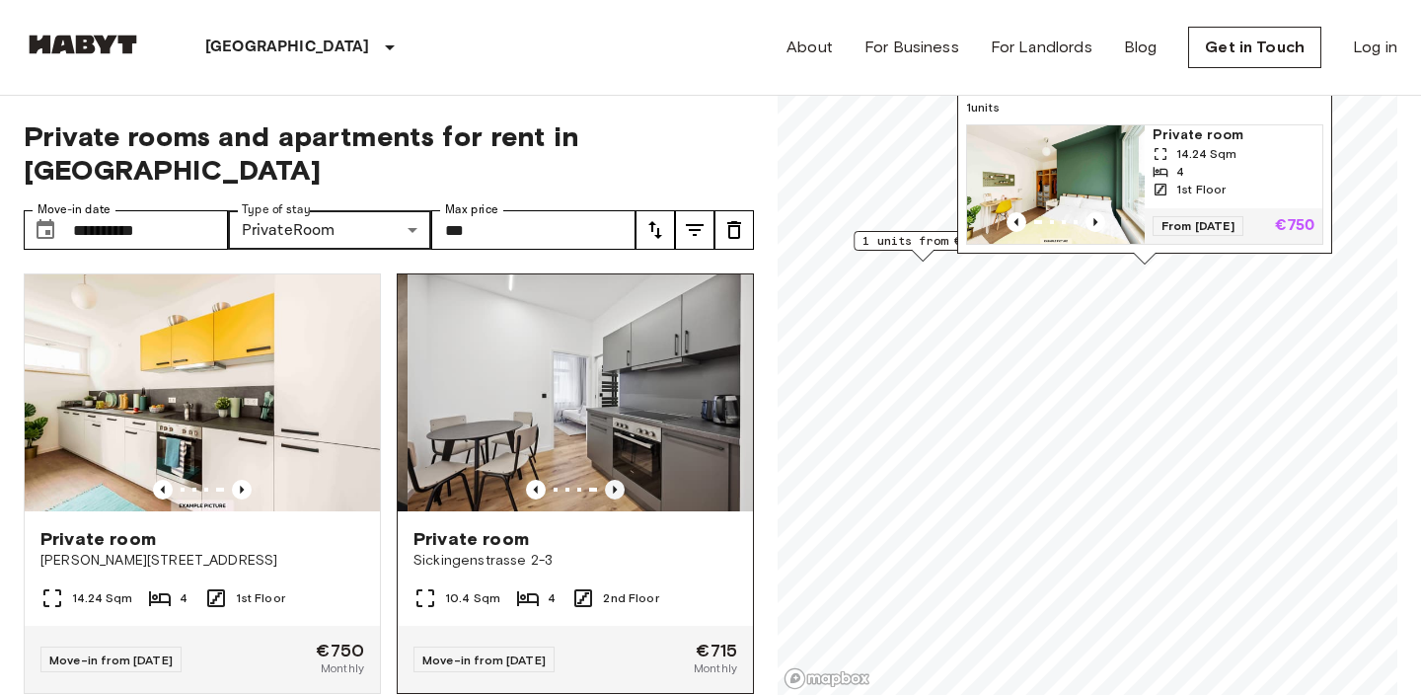
click at [622, 480] on icon "Previous image" at bounding box center [615, 490] width 20 height 20
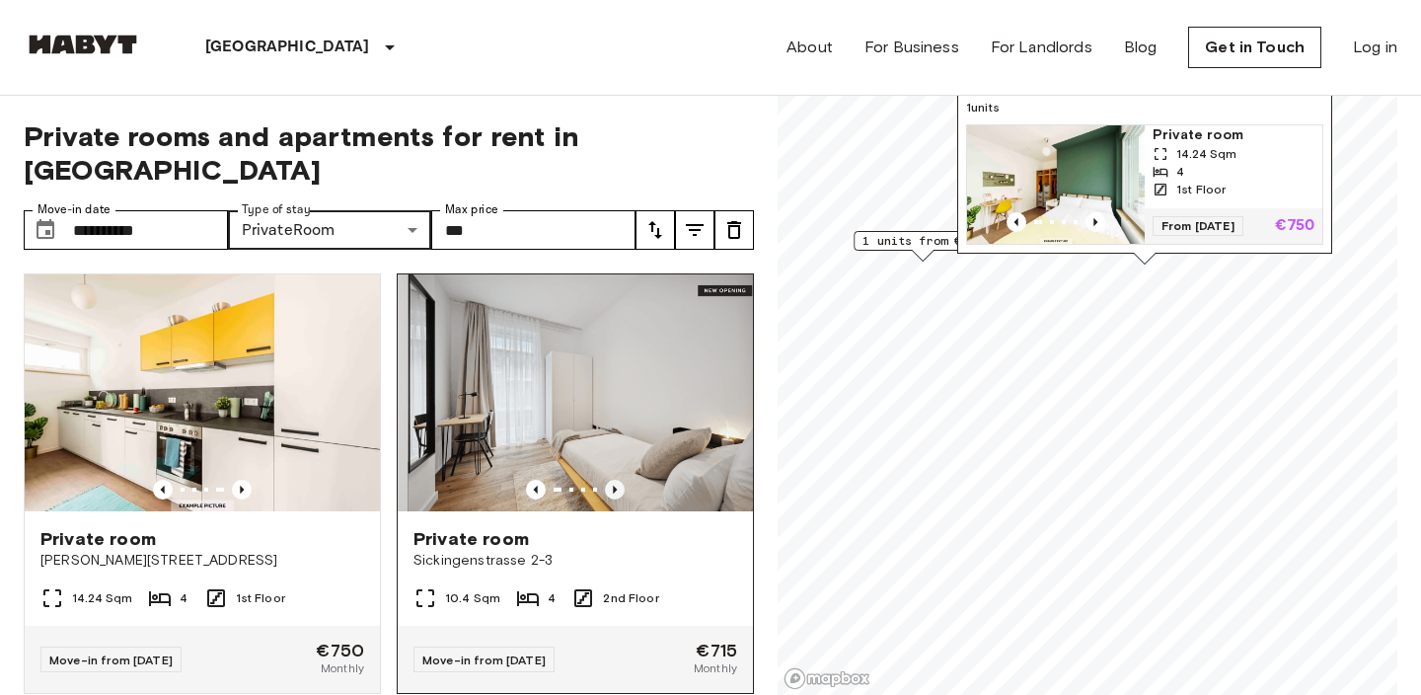
click at [622, 480] on icon "Previous image" at bounding box center [615, 490] width 20 height 20
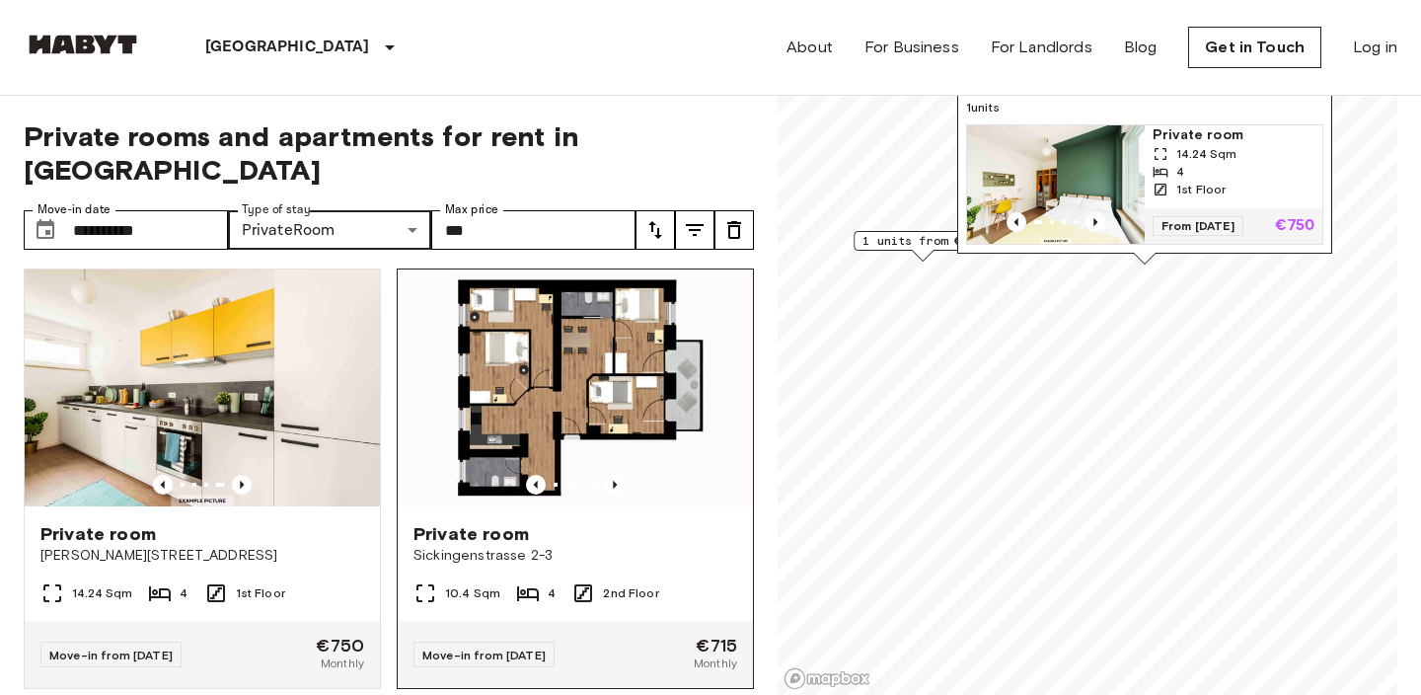
scroll to position [4, 0]
